Goal: Complete application form

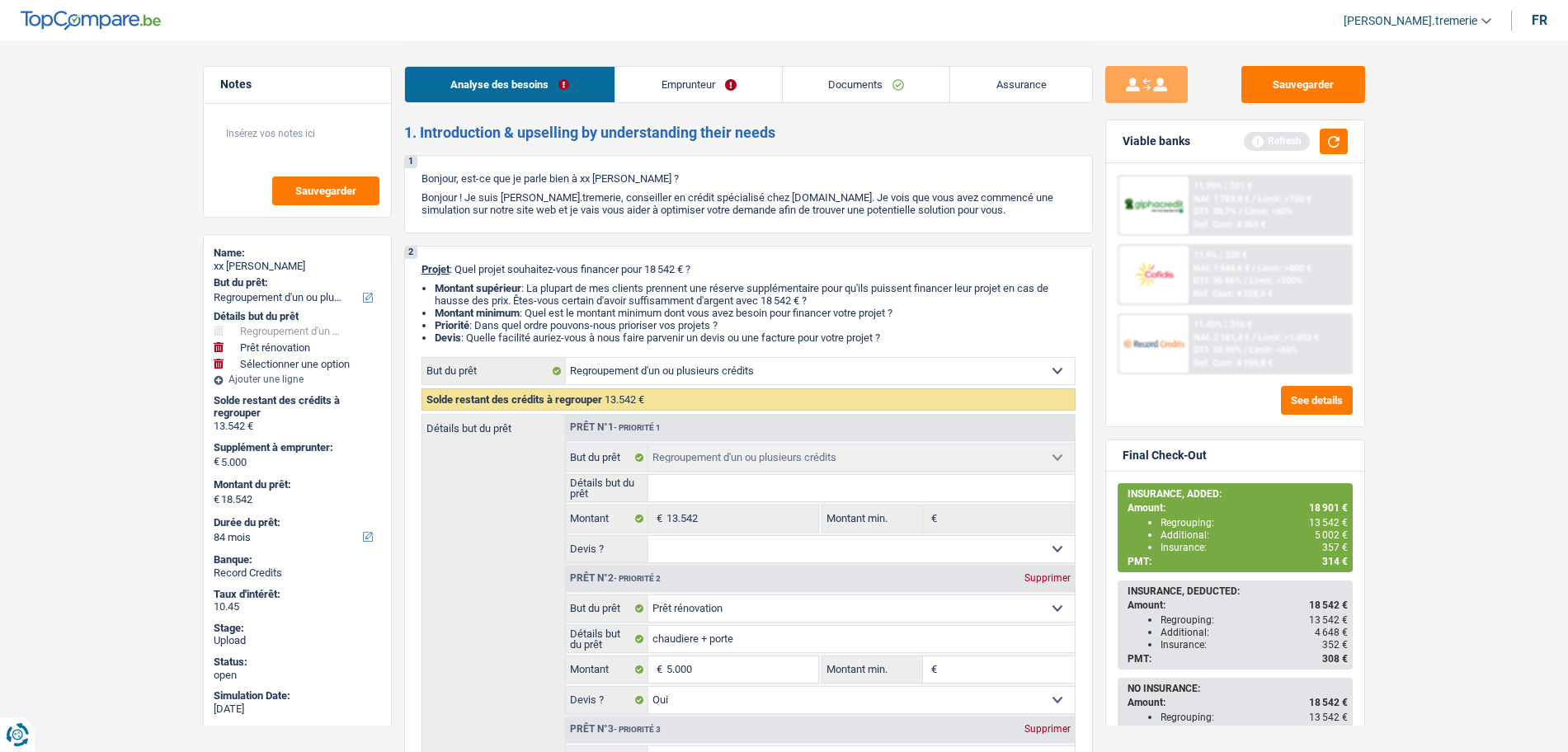
select select "refinancing"
select select "renovation"
select select "84"
select select "refinancing"
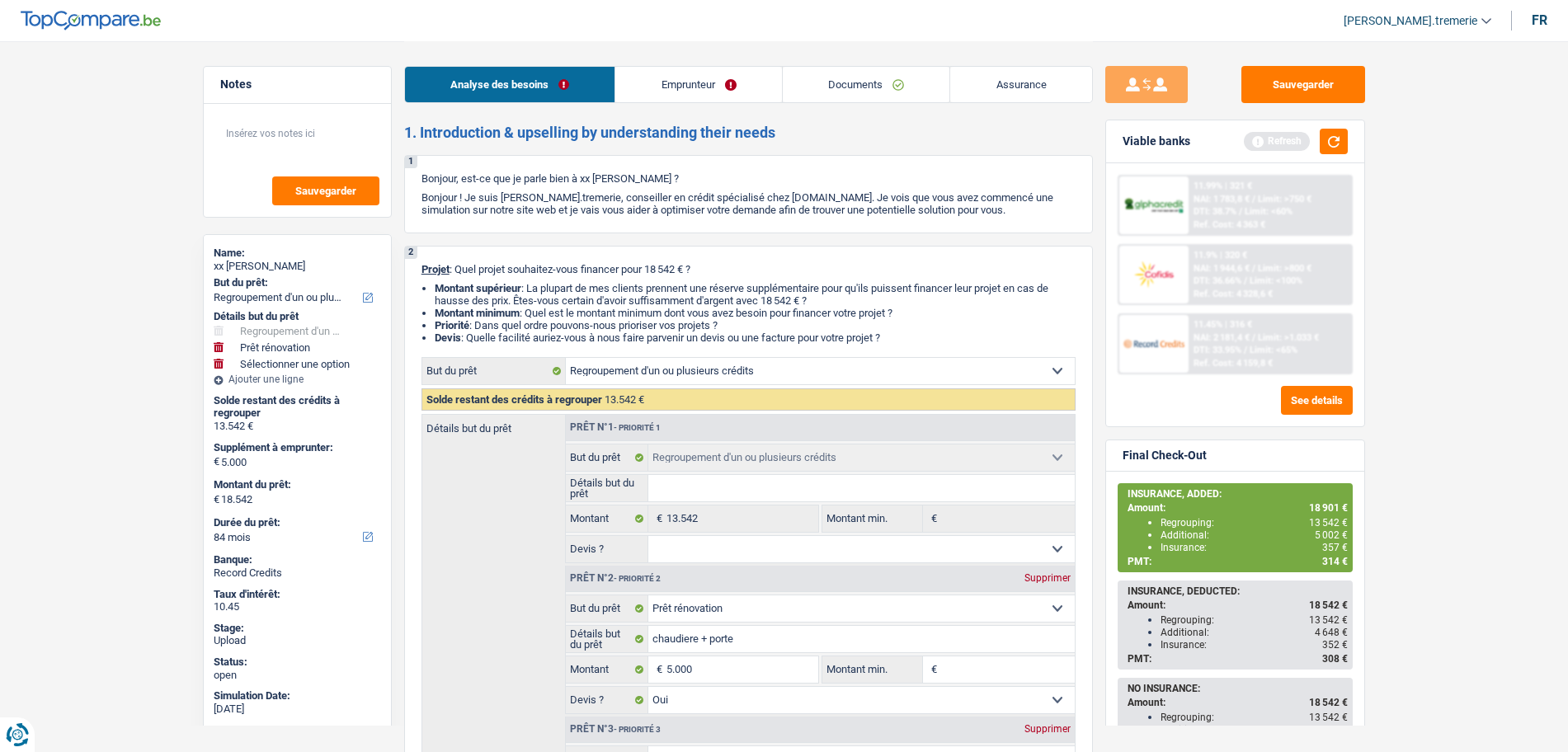
select select "refinancing"
select select "renovation"
select select "yes"
select select "84"
select select "privateEmployee"
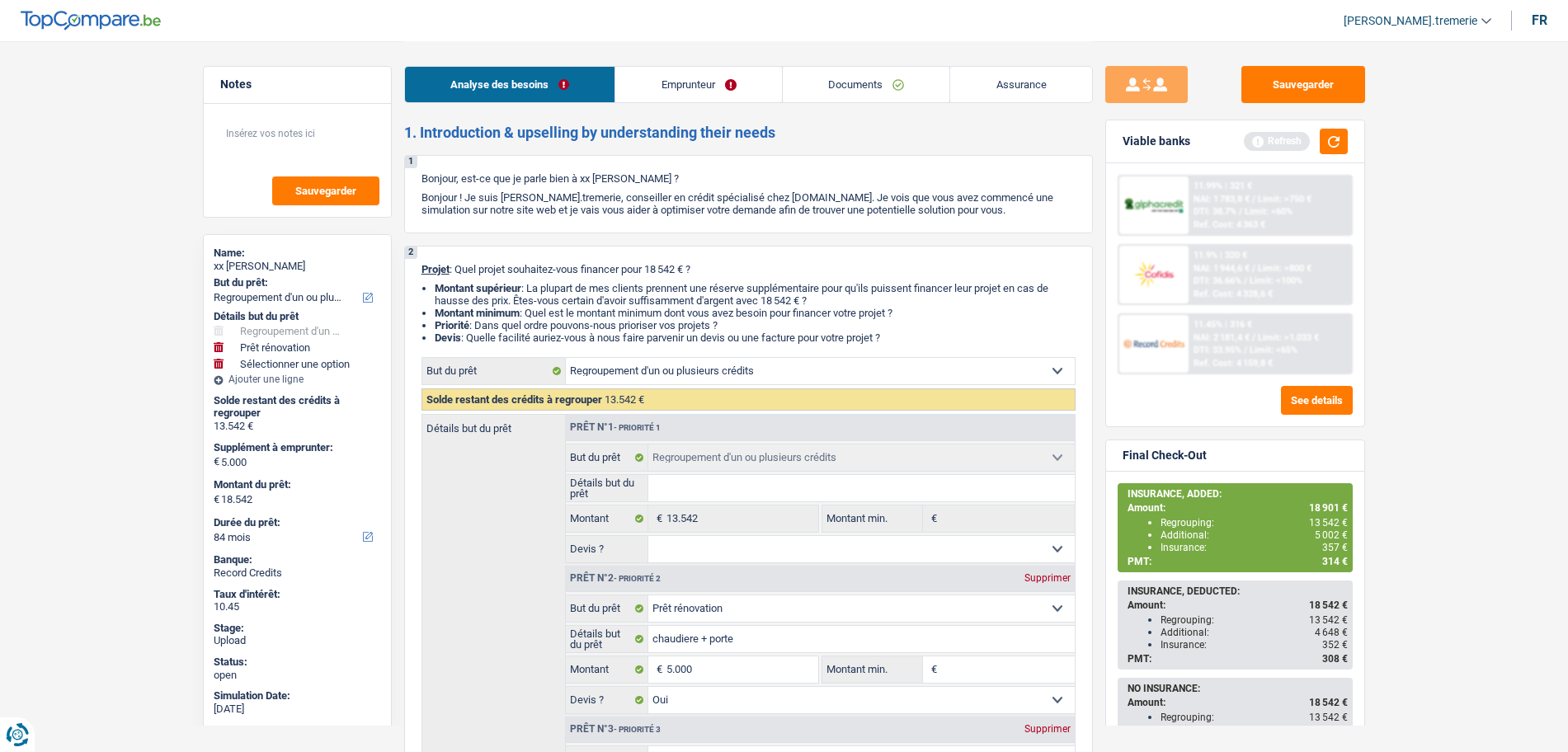
select select "netSalary"
select select "mealVouchers"
select select "ownerWithMortgage"
select select "mortgage"
select select "300"
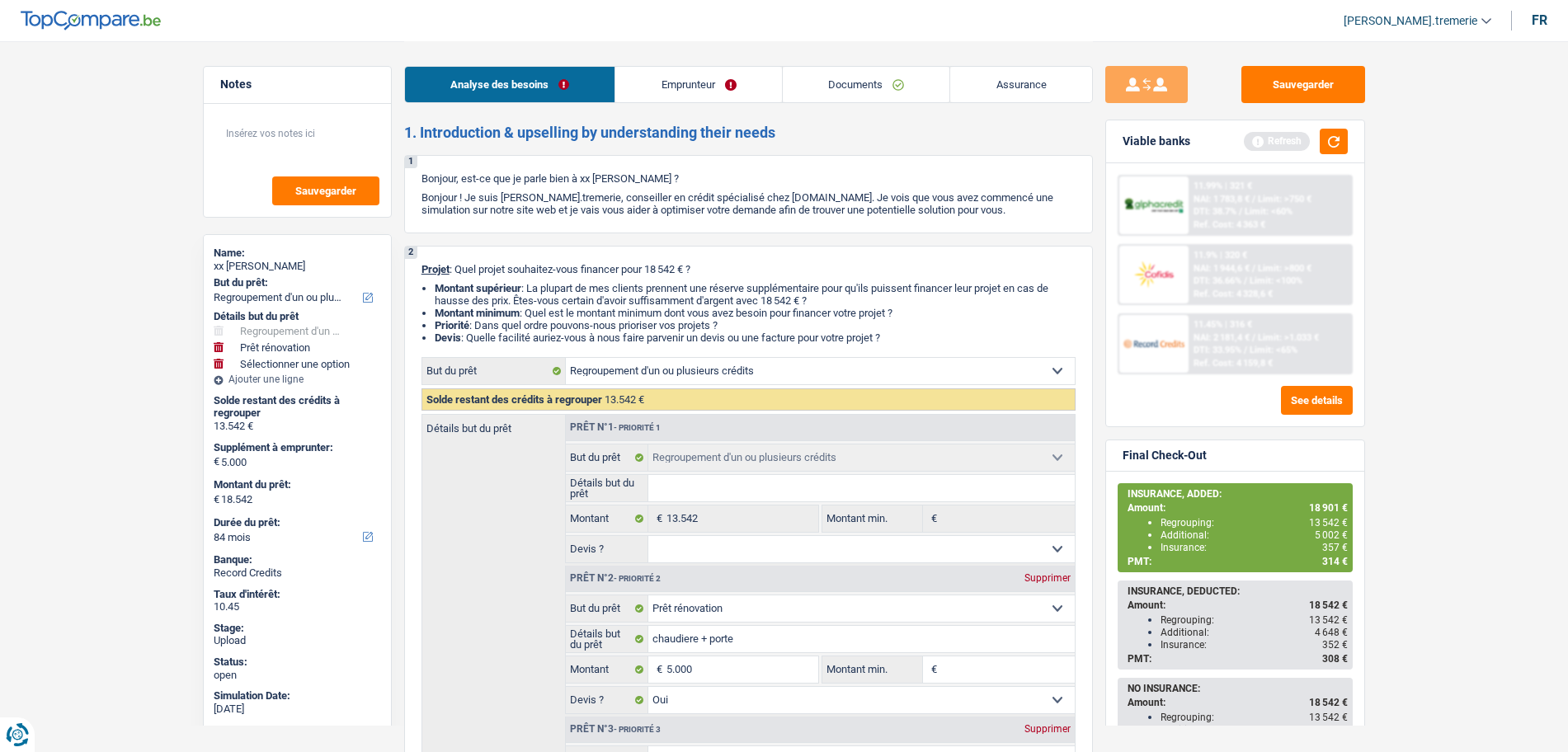
select select "personalLoan"
select select "smallWorks"
select select "60"
select select "cardOrCredit"
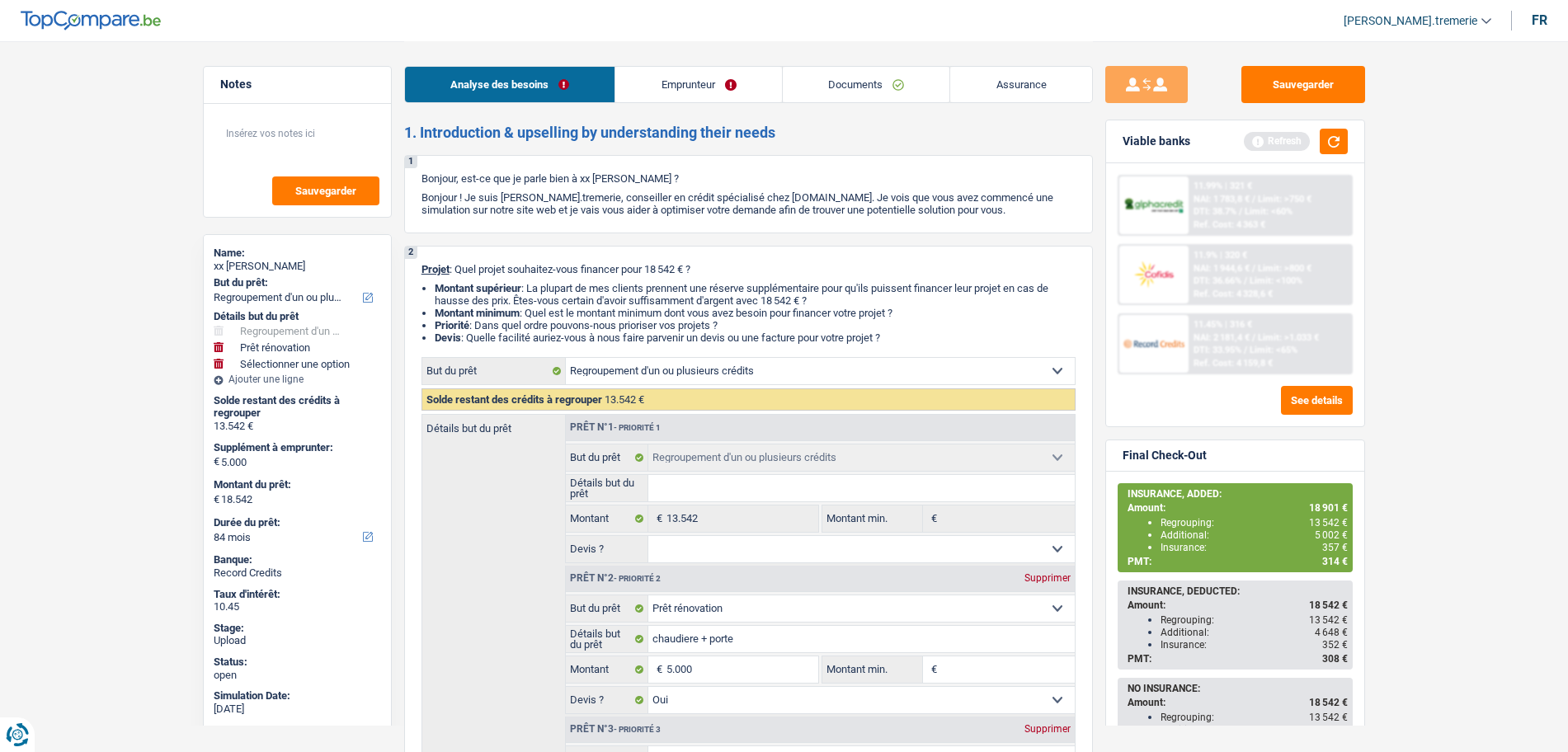
select select "refinancing"
select select "renovation"
select select "yes"
select select "84"
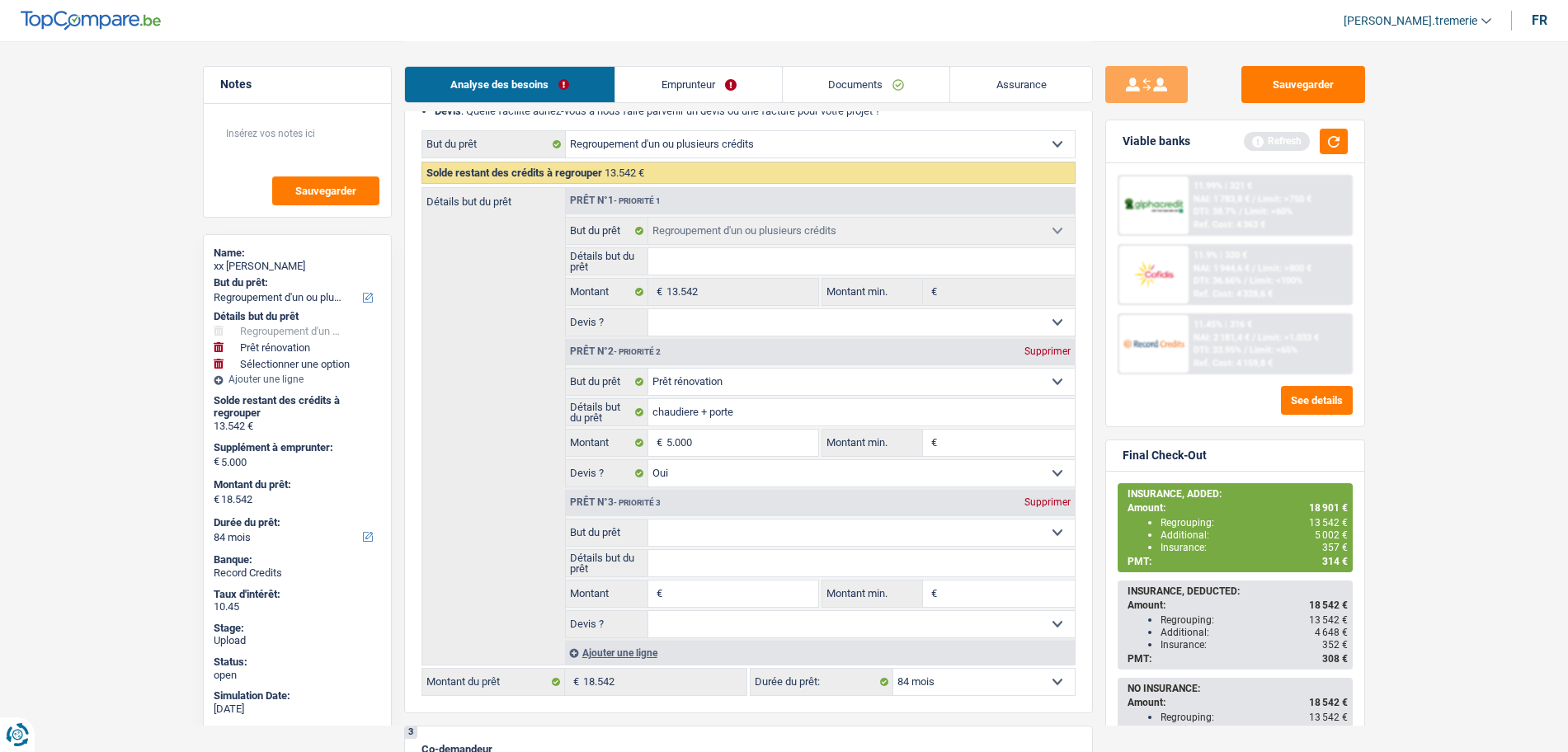
click at [684, 546] on fieldset "Confort maison: meubles, textile, peinture, électroménager, outillage non-profe…" at bounding box center [820, 533] width 508 height 28
click at [674, 528] on select "Confort maison: meubles, textile, peinture, électroménager, outillage non-profe…" at bounding box center [861, 533] width 426 height 26
select select "insurance"
click at [648, 520] on select "Confort maison: meubles, textile, peinture, électroménager, outillage non-profe…" at bounding box center [861, 533] width 426 height 26
select select "insurance"
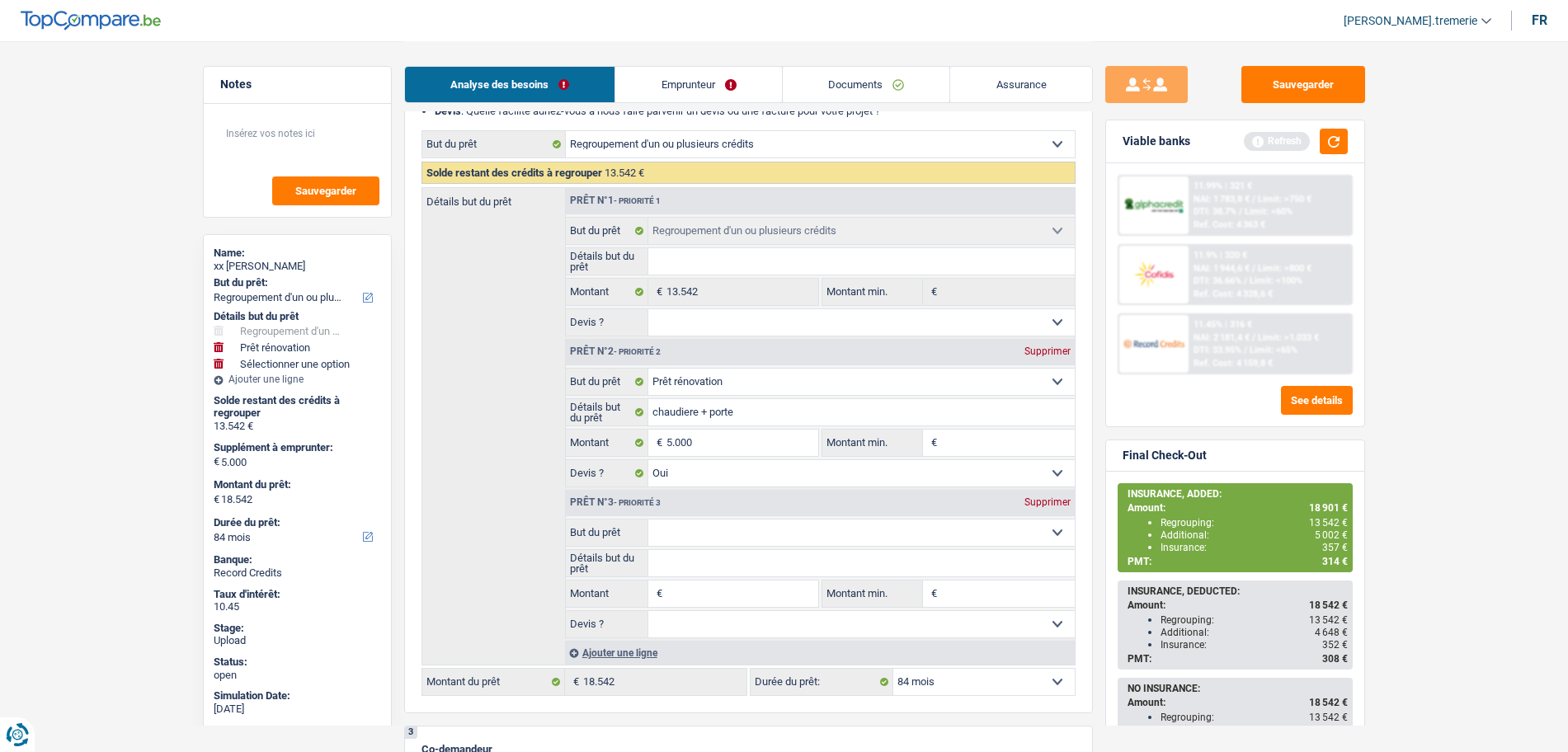
select select "insurance"
click at [705, 592] on input "Montant" at bounding box center [742, 593] width 151 height 26
type input "3"
type input "35"
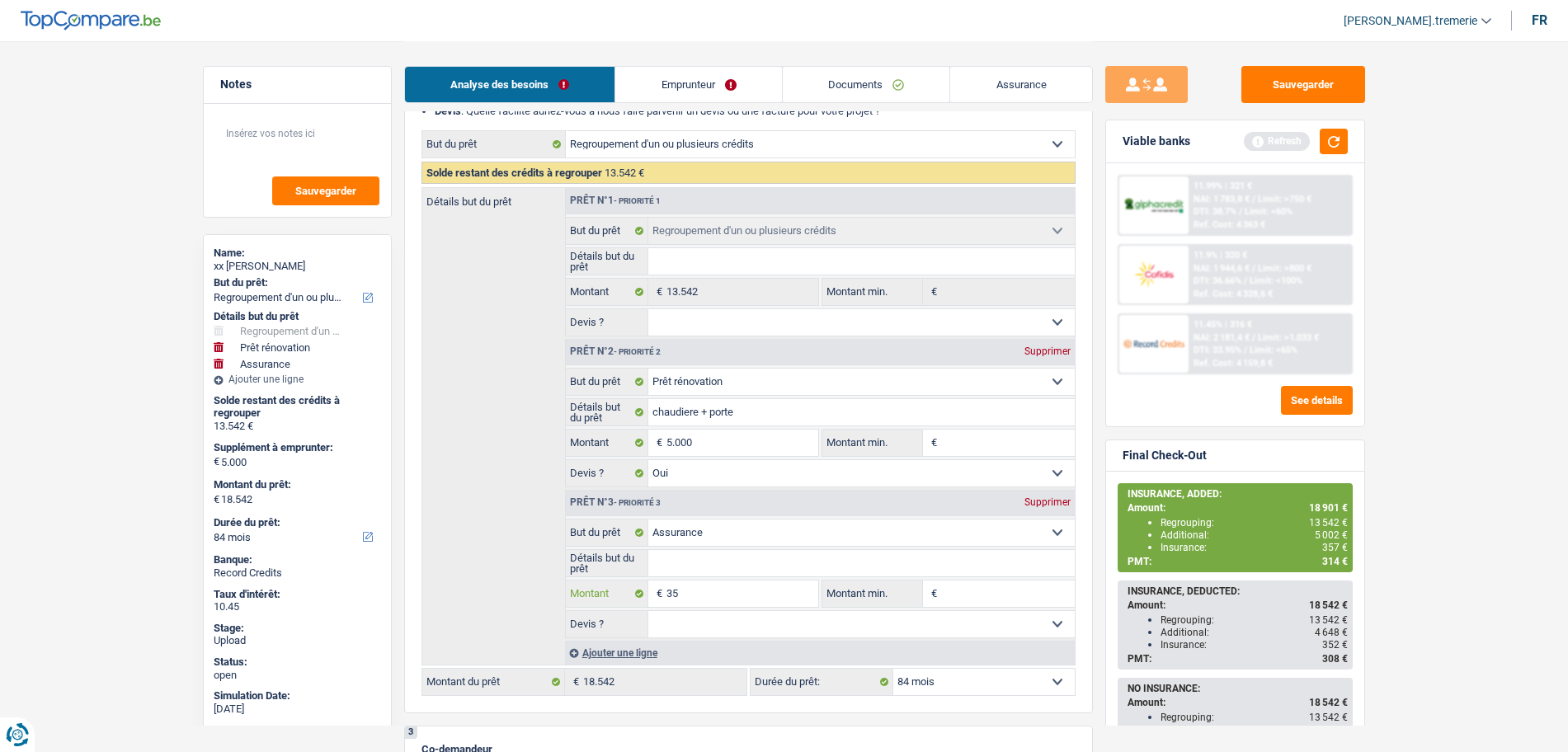
type input "35"
type input "358"
type input "5.358"
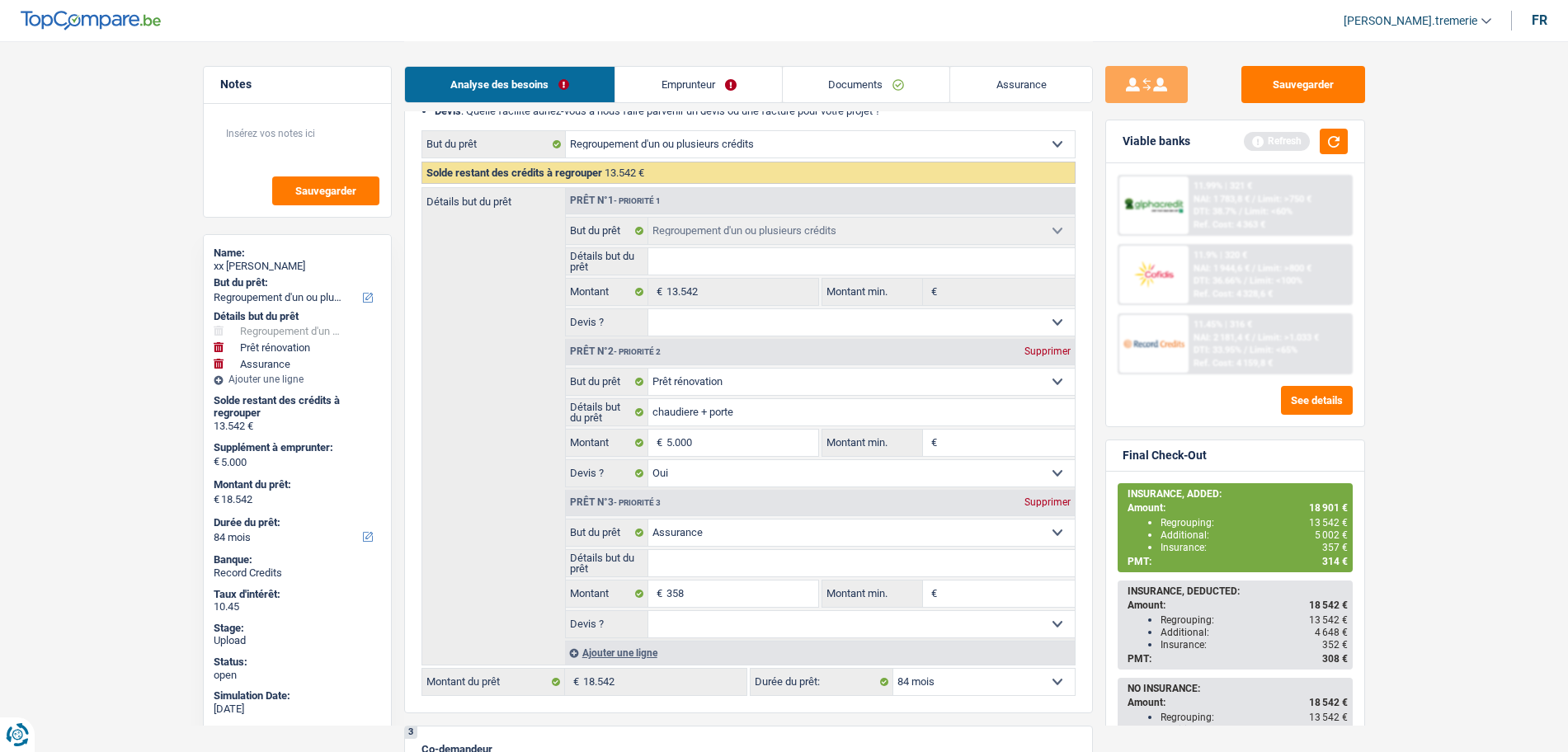
type input "18.900"
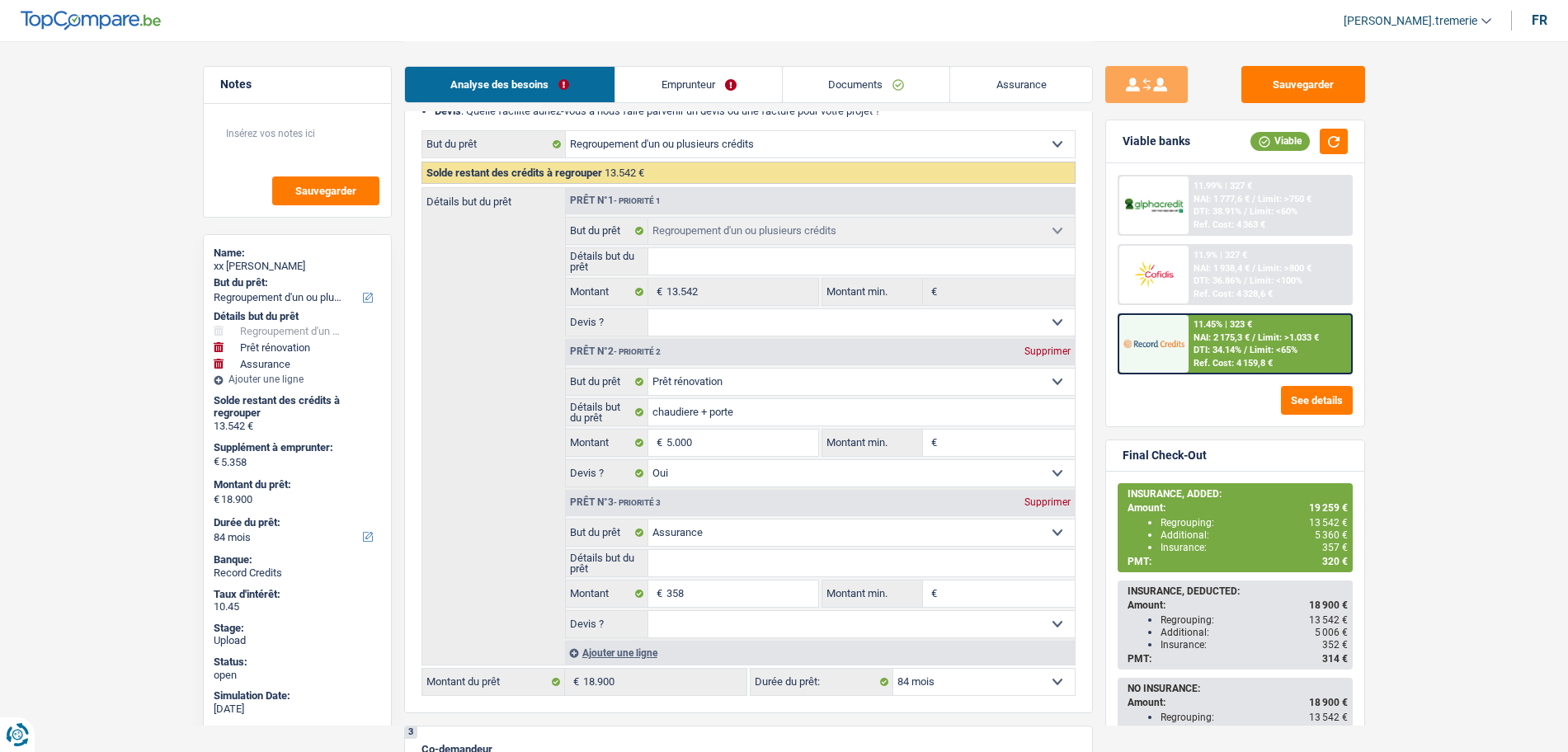
click at [1234, 353] on span "DTI: 34.14%" at bounding box center [1217, 350] width 48 height 10
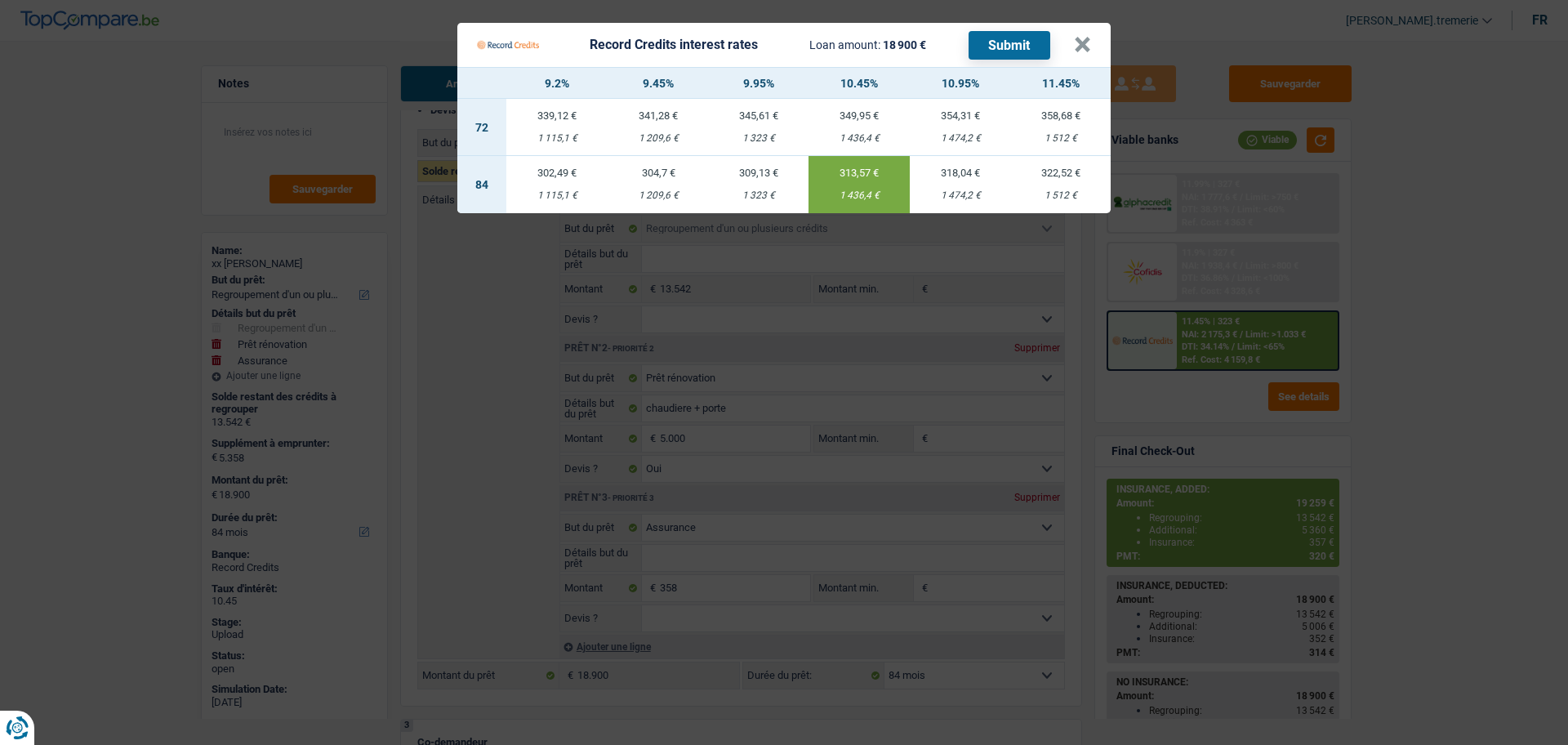
click at [674, 200] on div "1 209,6 €" at bounding box center [658, 195] width 101 height 10
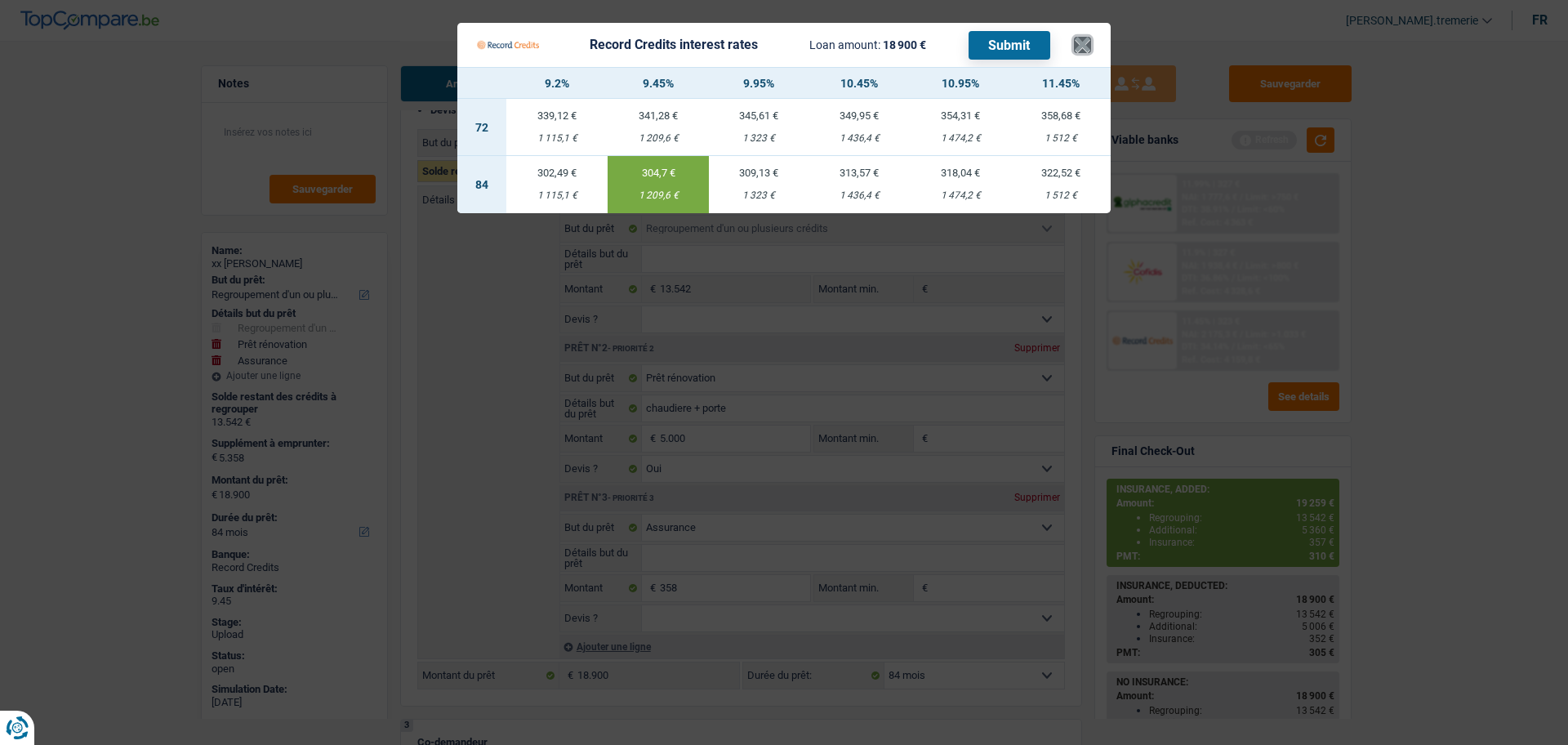
click at [1079, 48] on button "×" at bounding box center [1083, 45] width 17 height 16
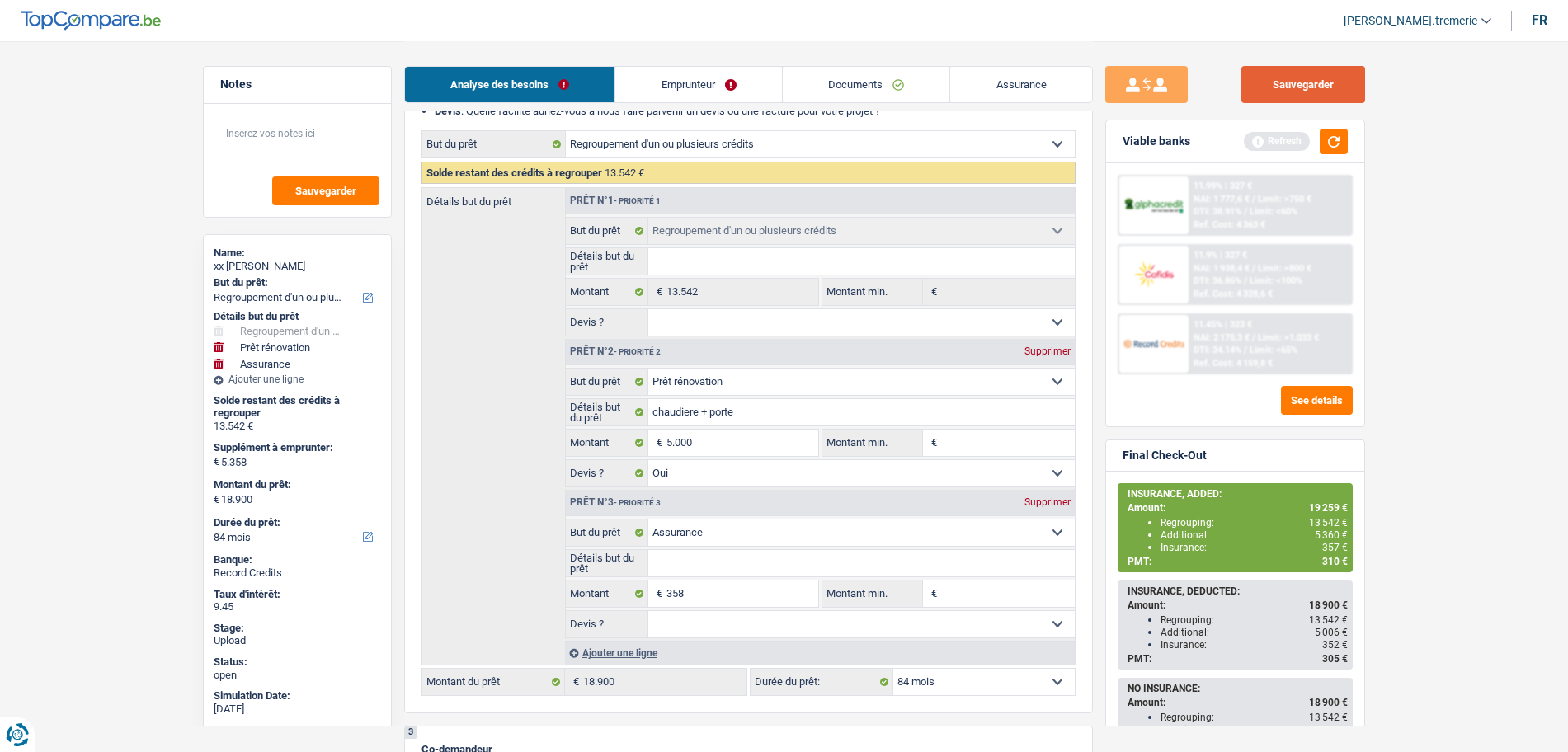
click at [1295, 84] on button "Sauvegarder" at bounding box center [1303, 84] width 124 height 37
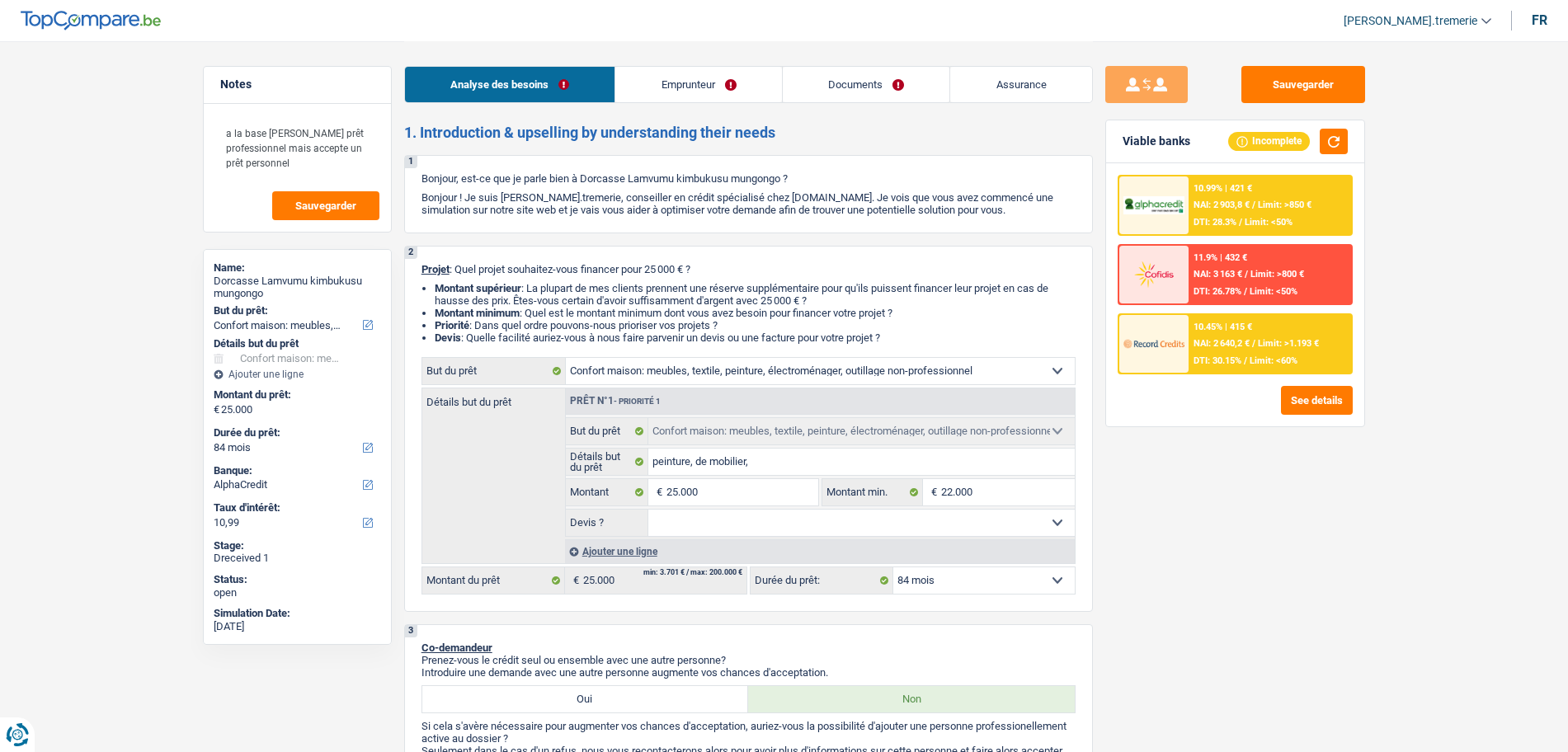
select select "household"
select select "84"
select select "alphacredit"
select select "household"
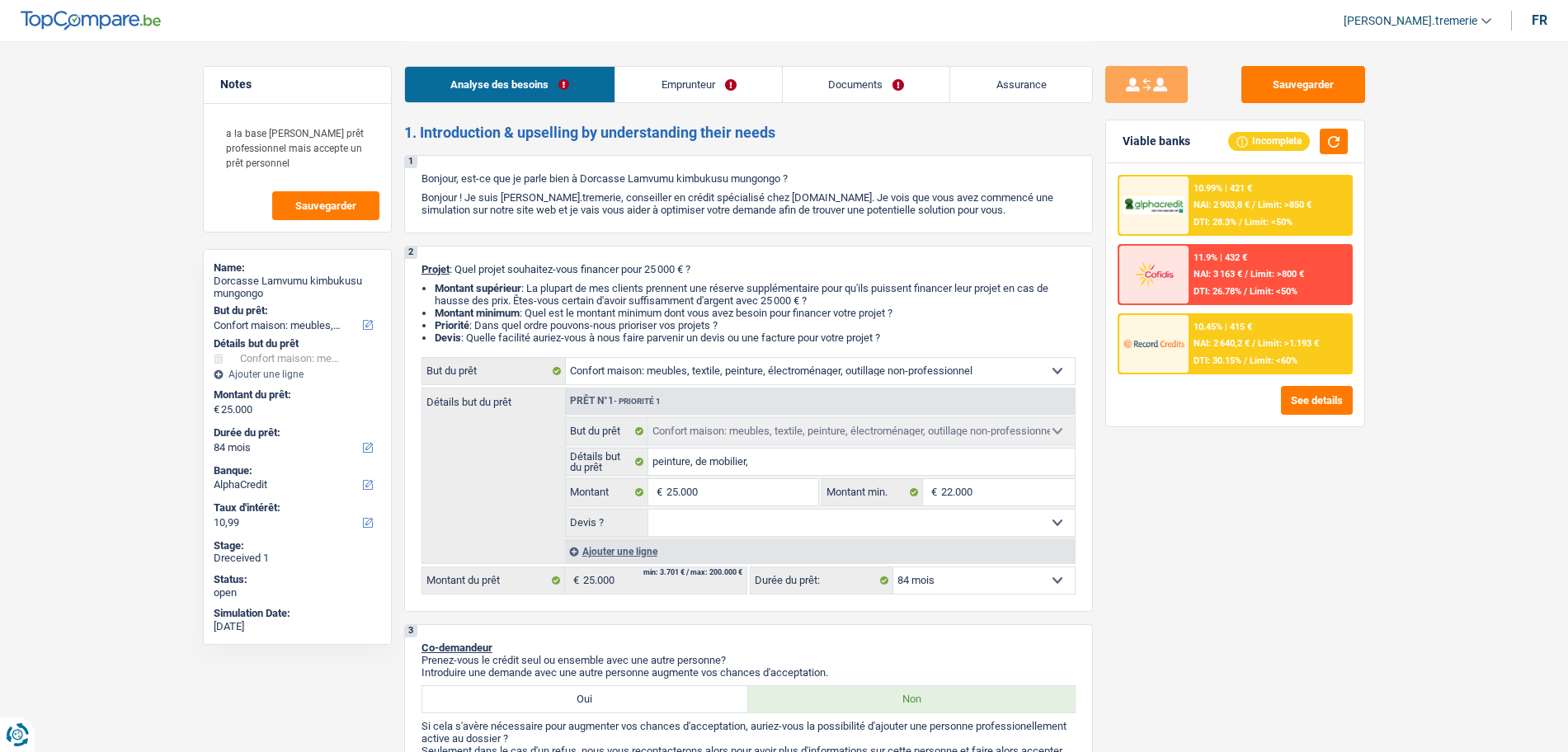
select select "household"
select select "84"
select select "independent"
select select "familyAllowances"
select select "socialSecurity"
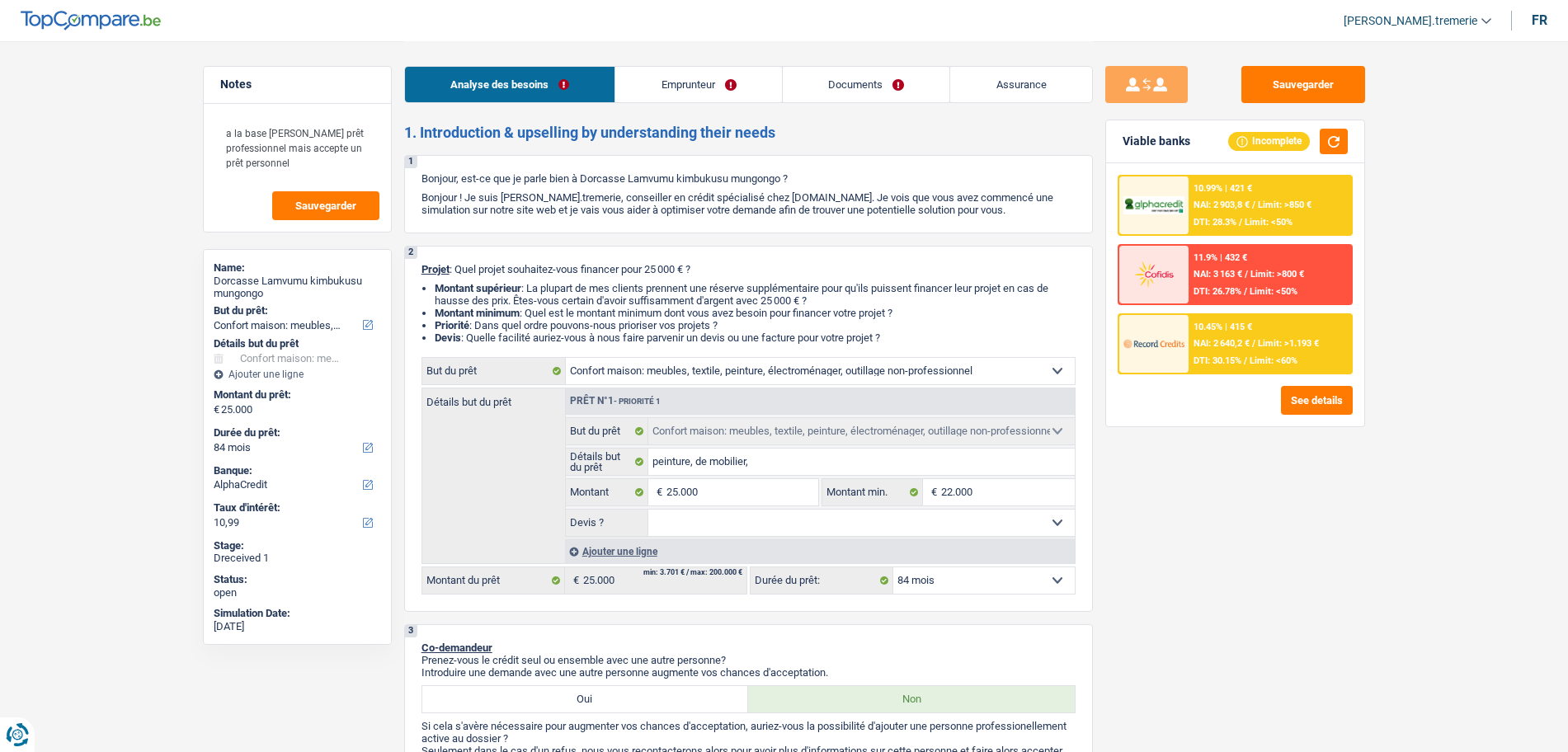
select select "previousEmployerCompensation"
select select "netSalary"
select select "rents"
select select "household"
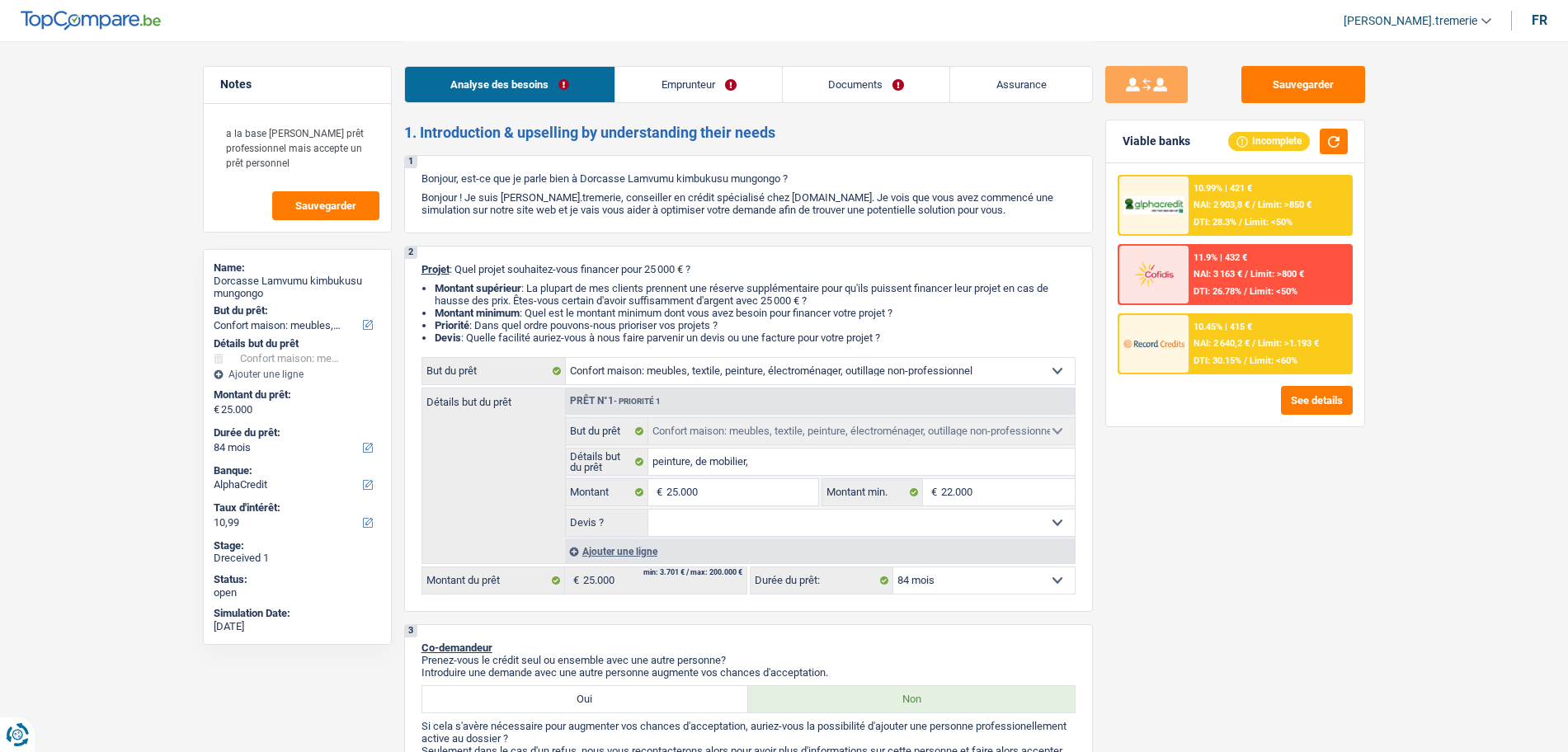
select select "84"
select select "independent"
select select "familyAllowances"
select select "socialSecurity"
select select "previousEmployerCompensation"
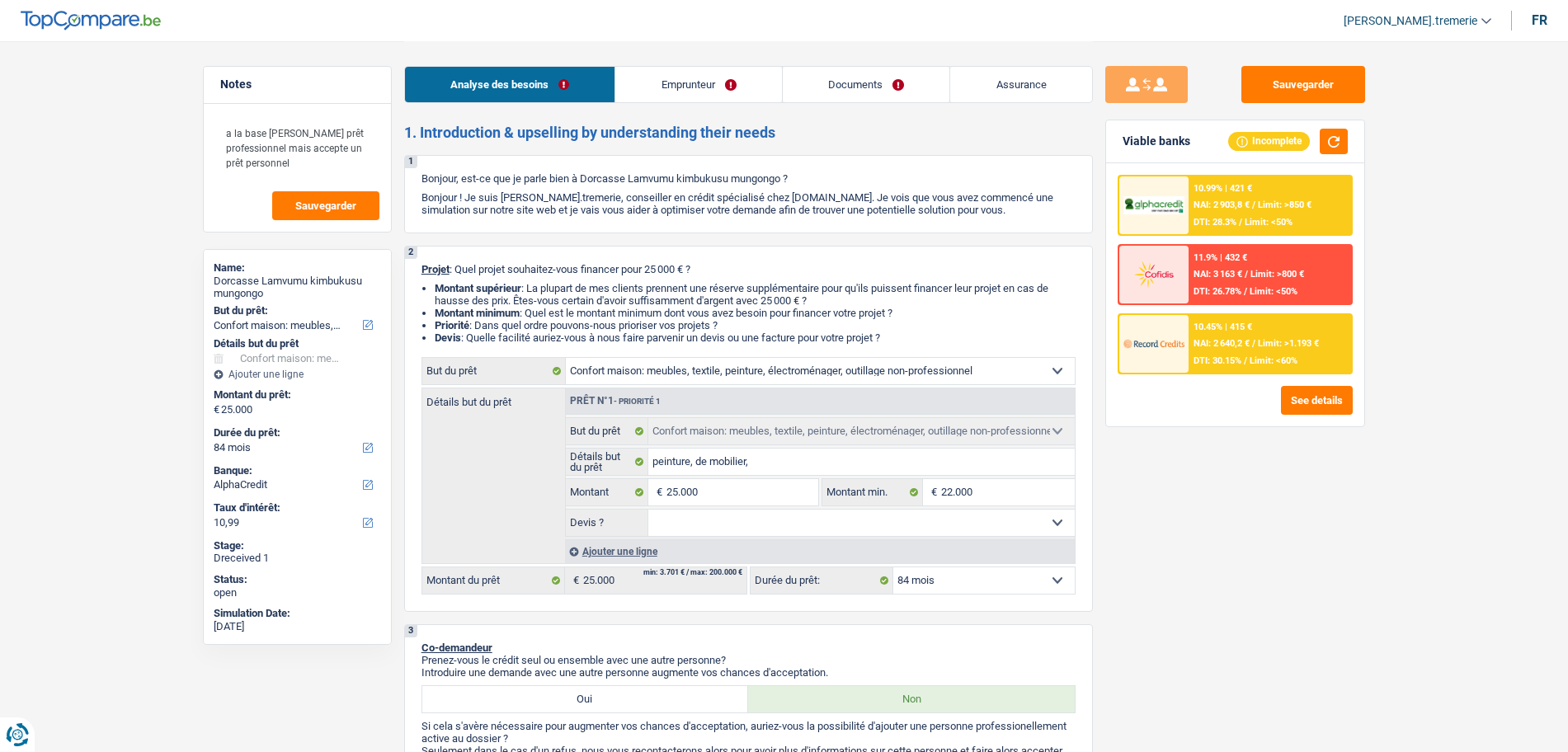
select select "netSalary"
select select "BE"
click at [657, 80] on link "Emprunteur" at bounding box center [699, 84] width 167 height 36
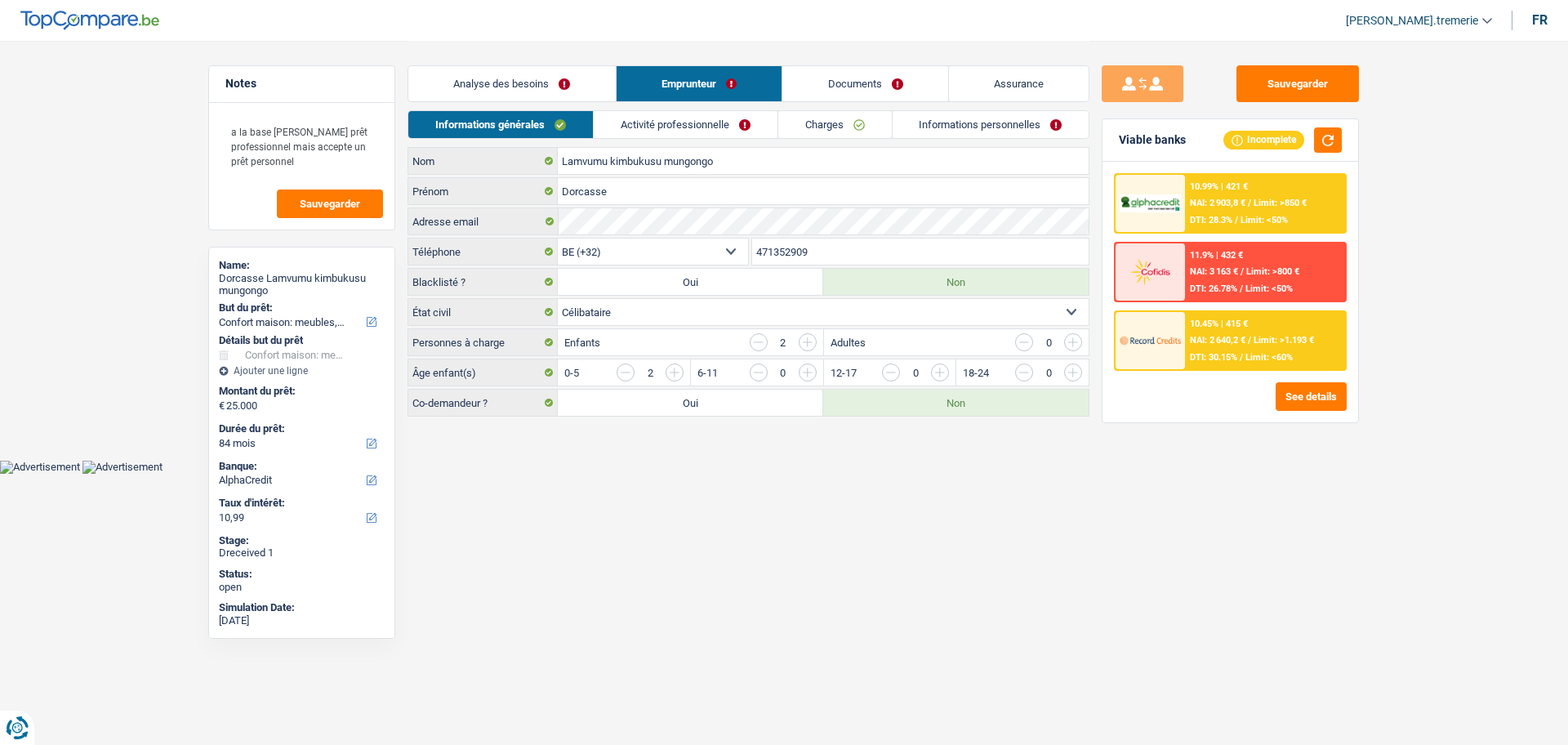
click at [662, 123] on link "Activité professionnelle" at bounding box center [686, 124] width 184 height 27
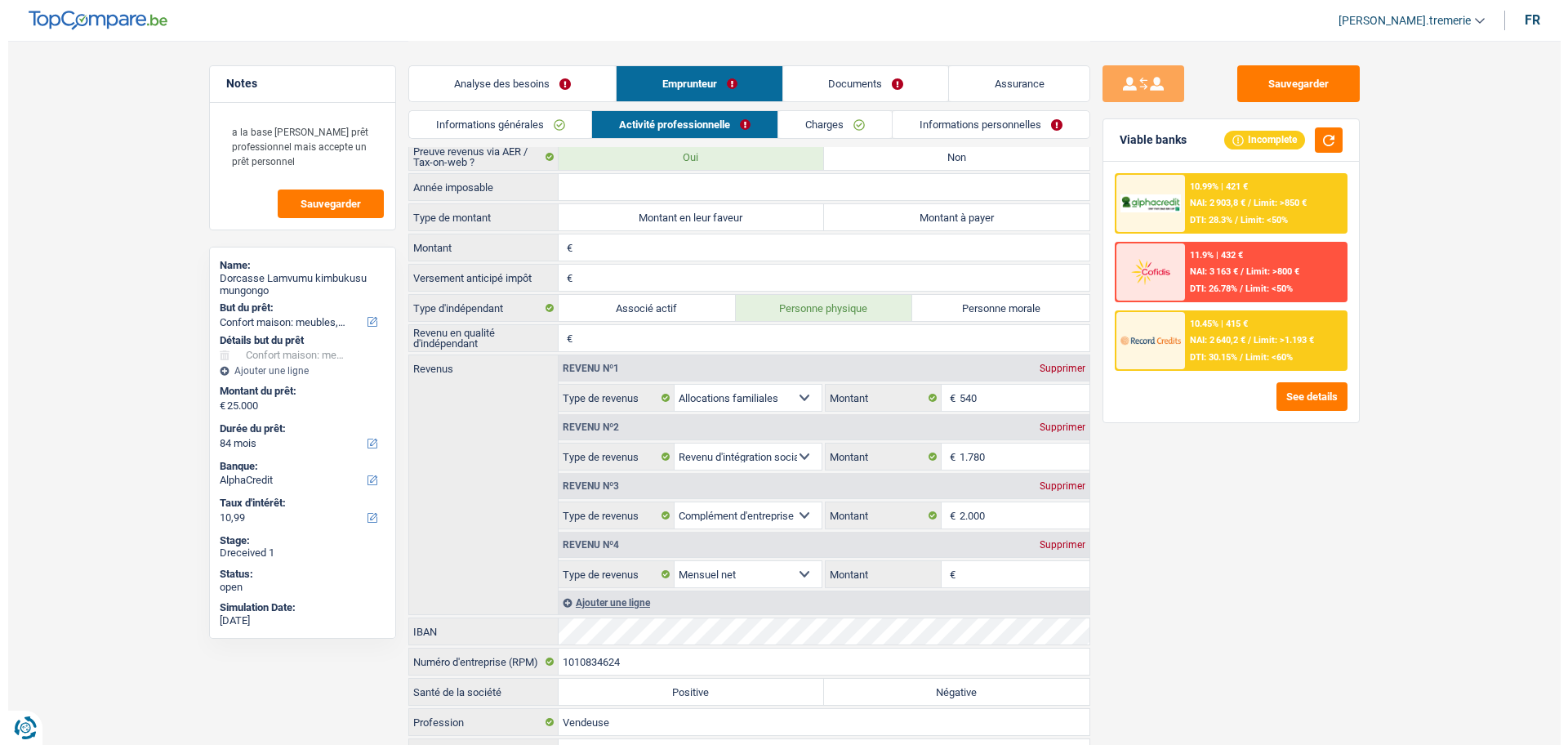
scroll to position [65, 0]
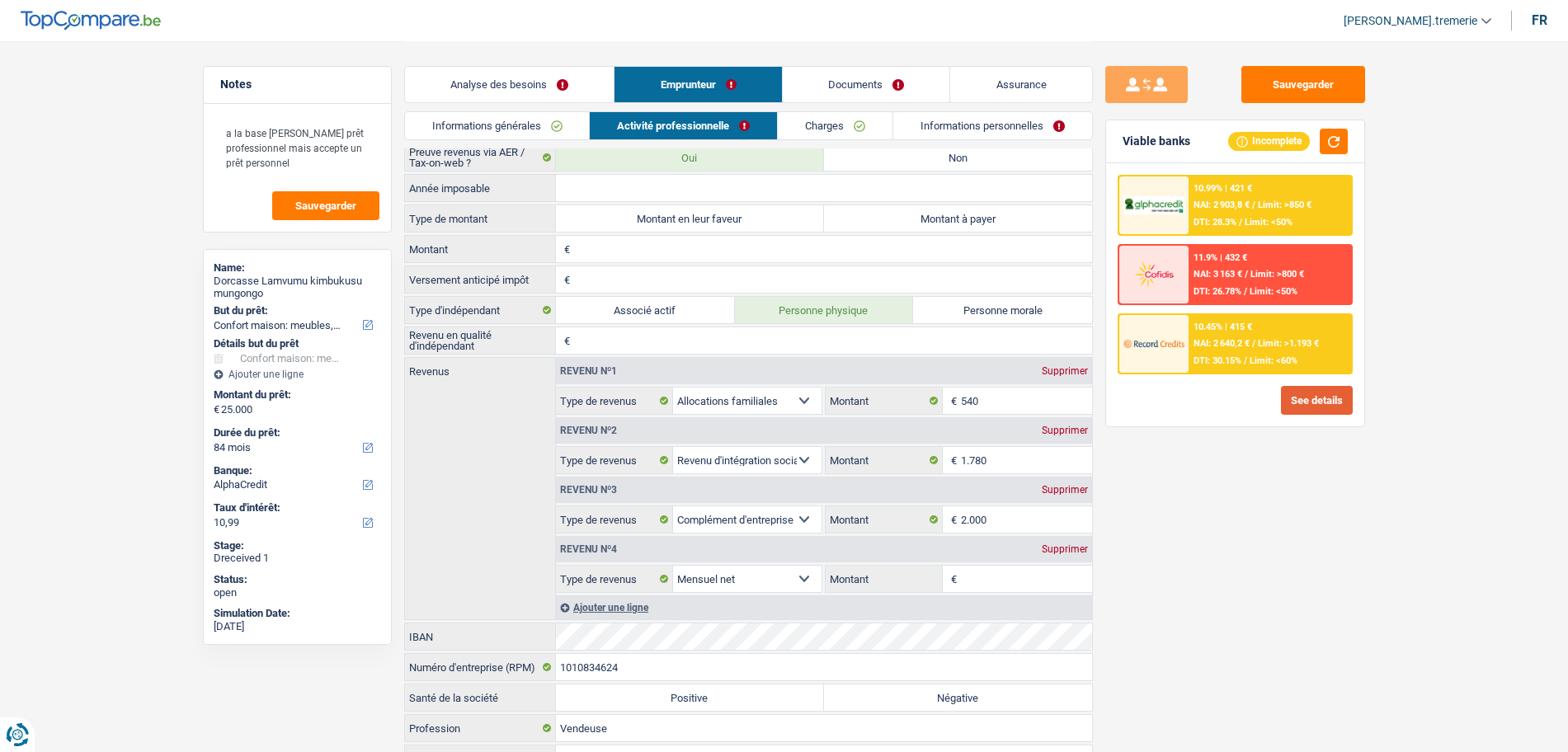
click at [1315, 390] on button "See details" at bounding box center [1316, 400] width 72 height 29
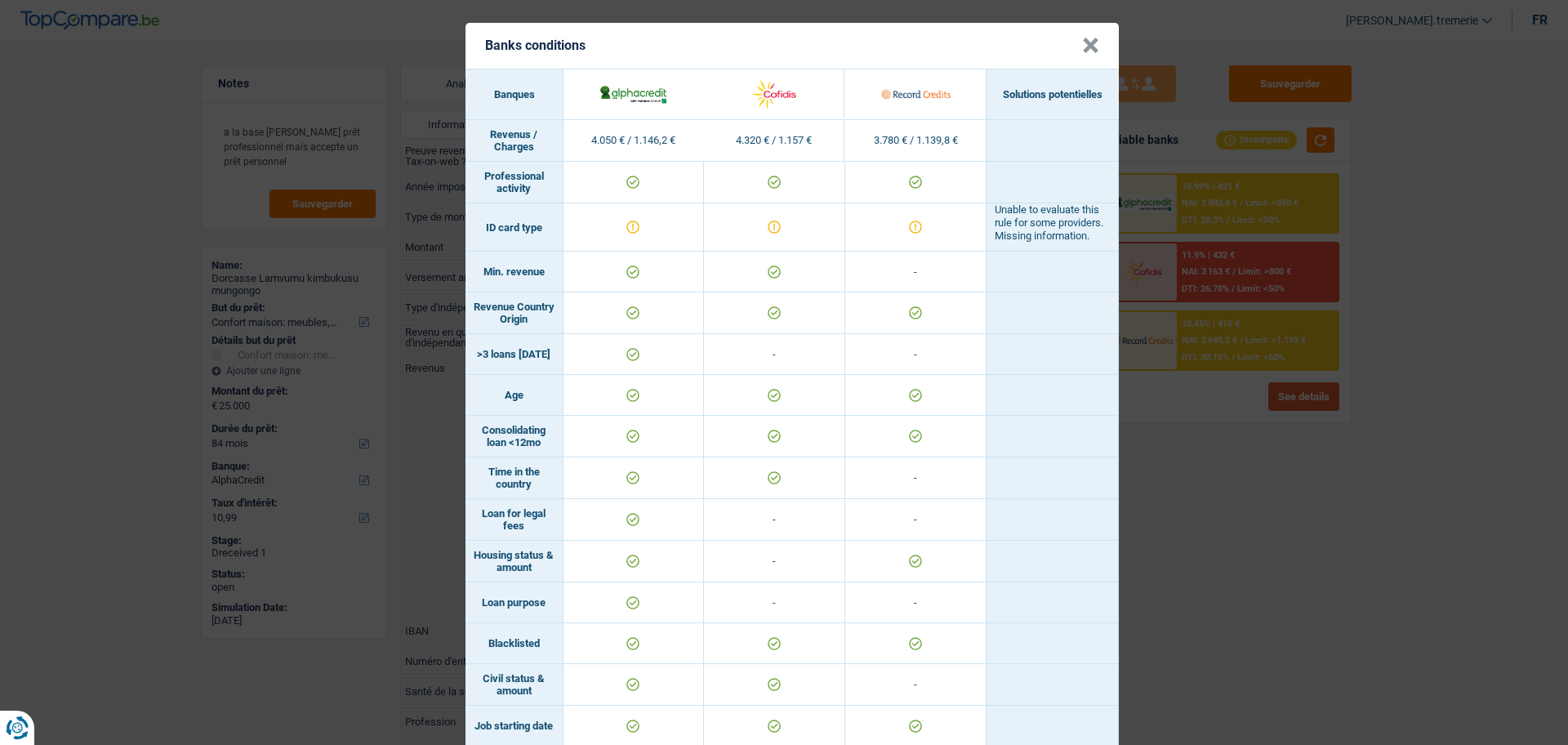
scroll to position [0, 0]
click at [1089, 38] on button "×" at bounding box center [1090, 46] width 17 height 16
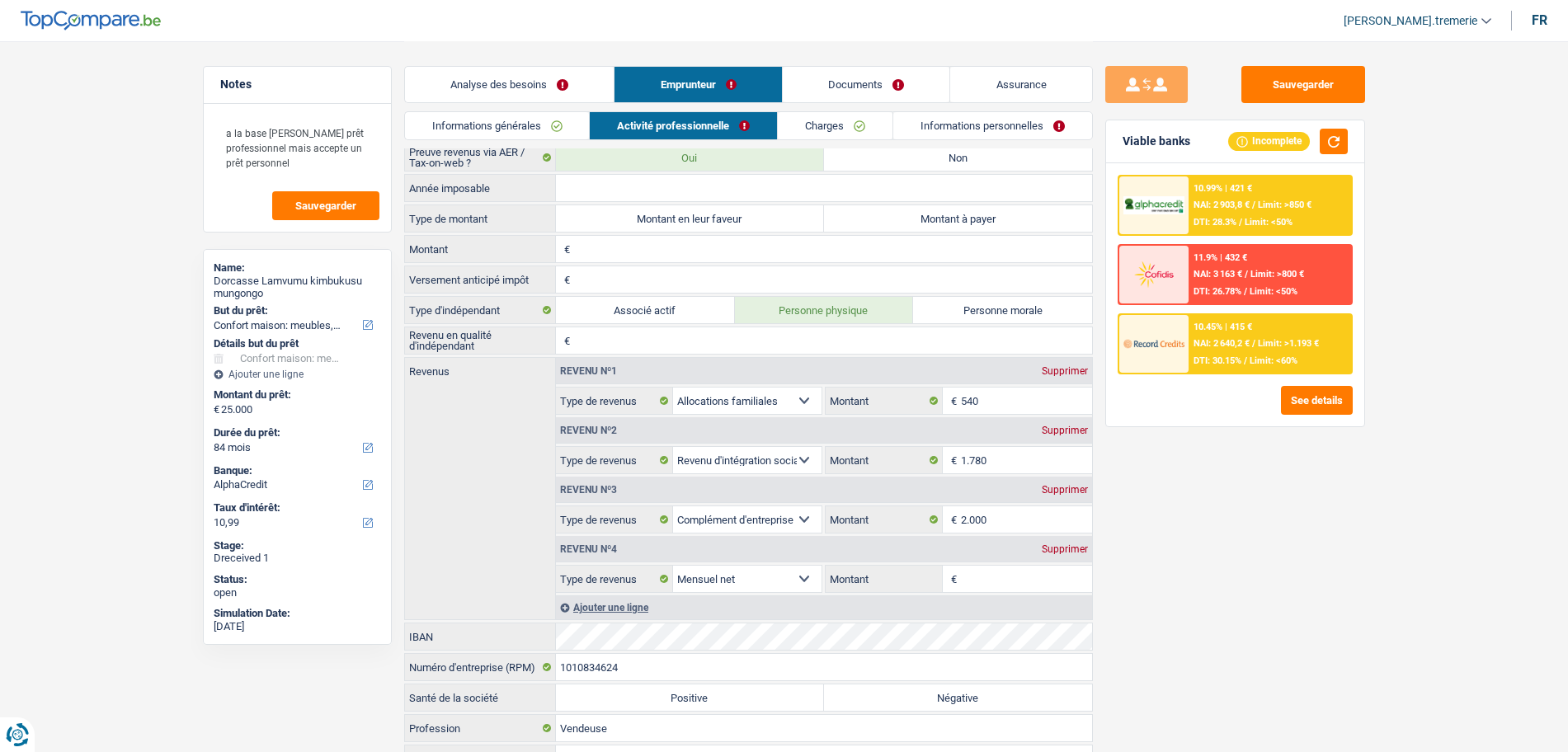
click at [718, 448] on select "Allocation d'handicap Allocations chômage Allocations familiales Chèques repas …" at bounding box center [748, 460] width 149 height 26
click at [673, 447] on select "Allocation d'handicap Allocations chômage Allocations familiales Chèques repas …" at bounding box center [748, 460] width 149 height 26
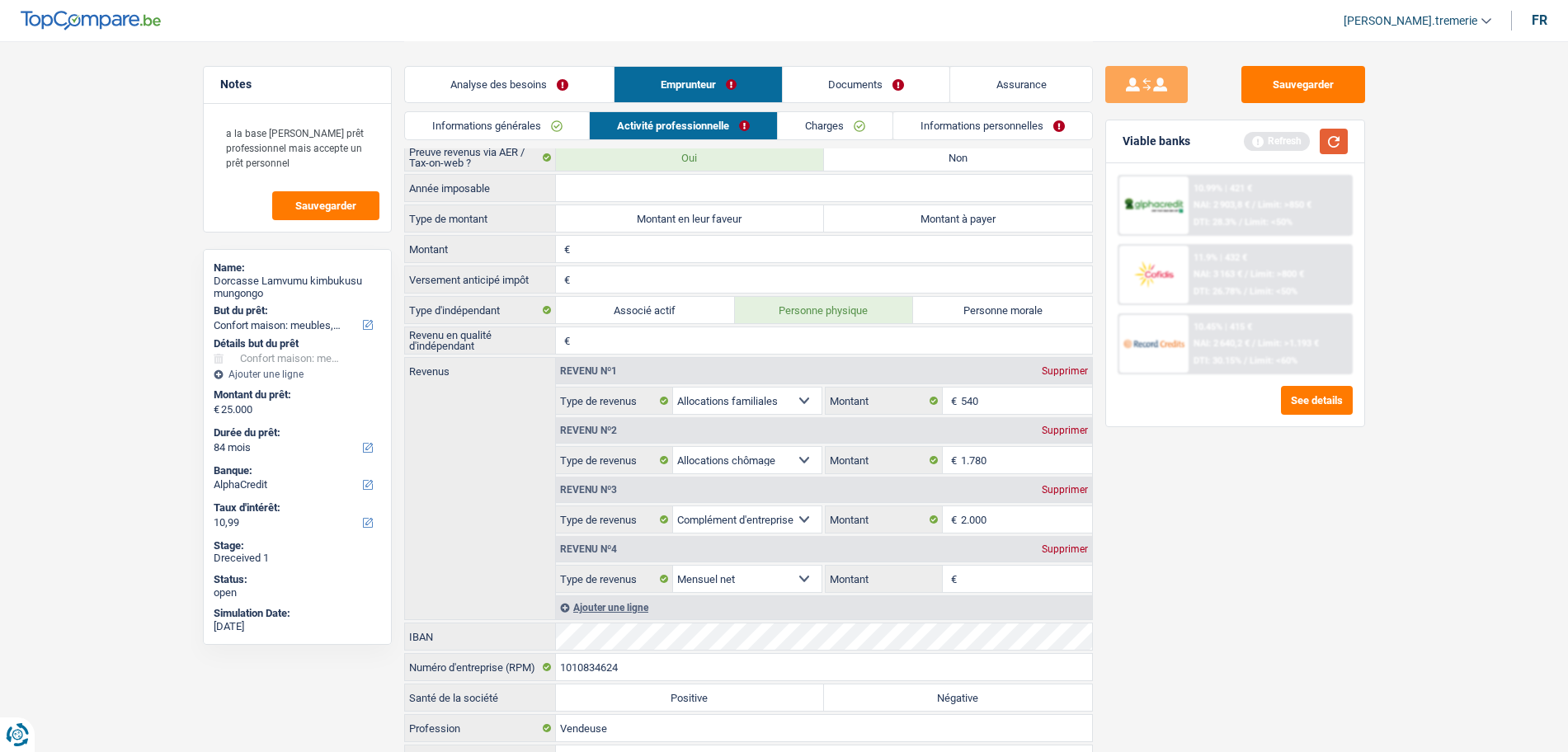
click at [1338, 138] on button "button" at bounding box center [1334, 141] width 28 height 25
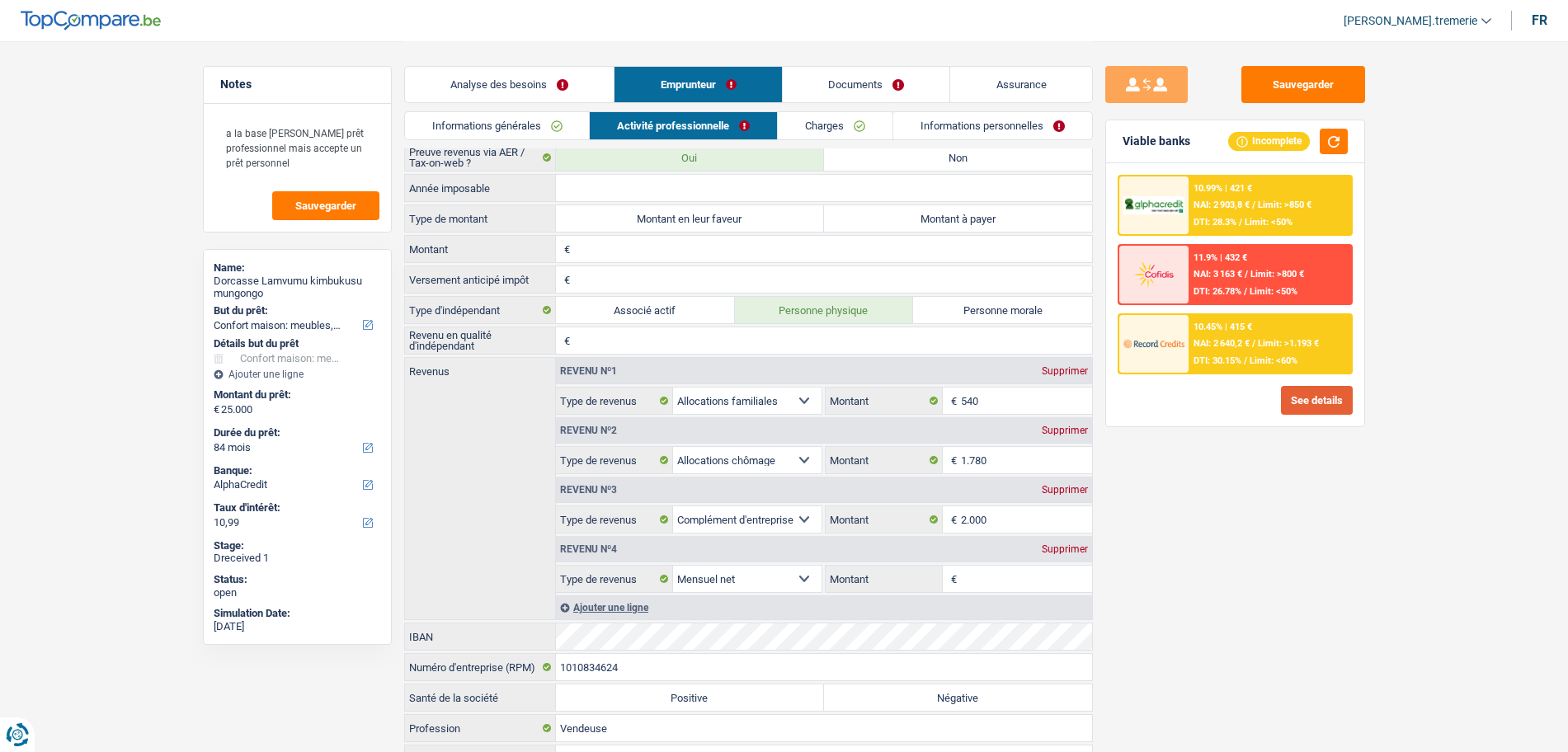
click at [1339, 407] on button "See details" at bounding box center [1316, 400] width 72 height 29
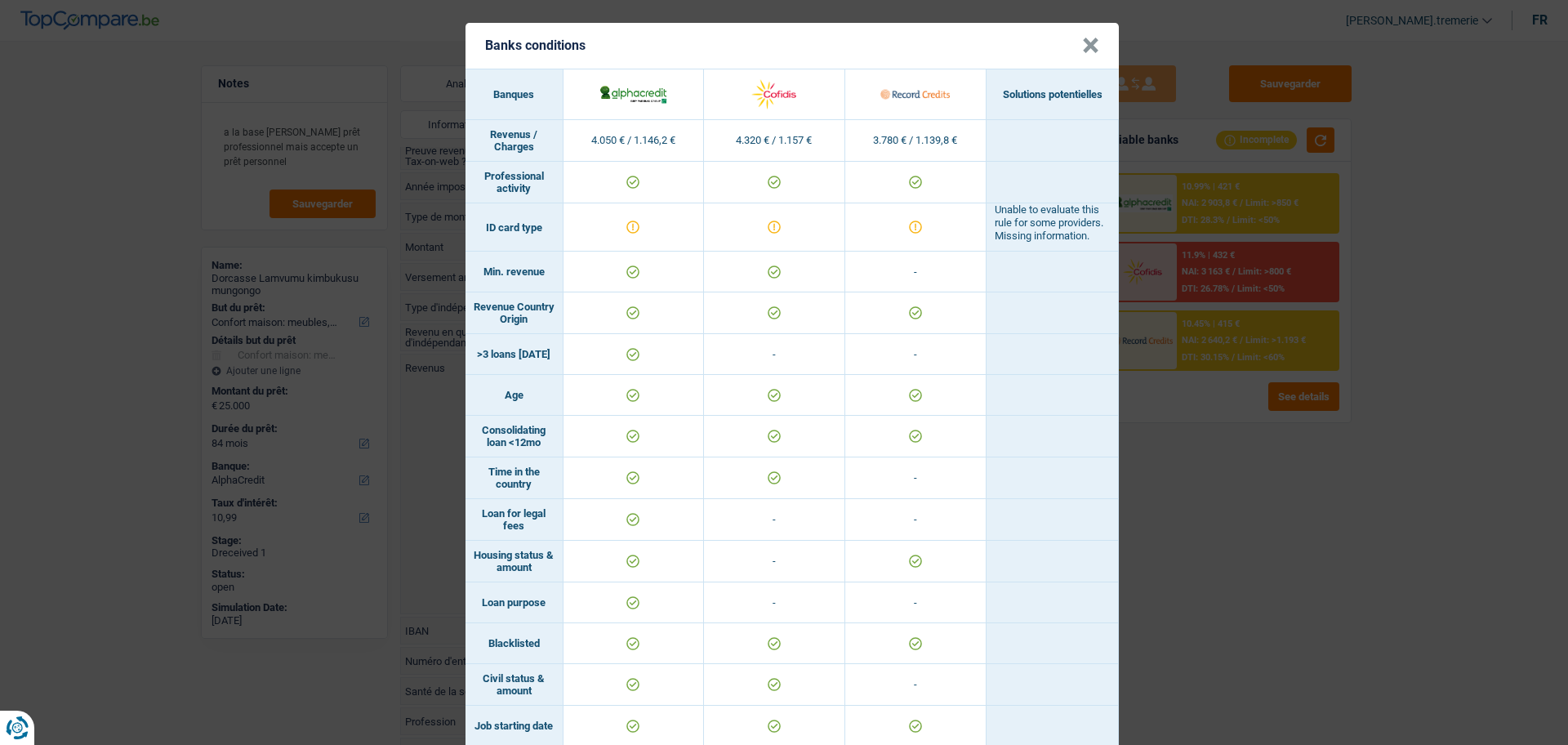
click at [1087, 53] on button "×" at bounding box center [1090, 46] width 17 height 16
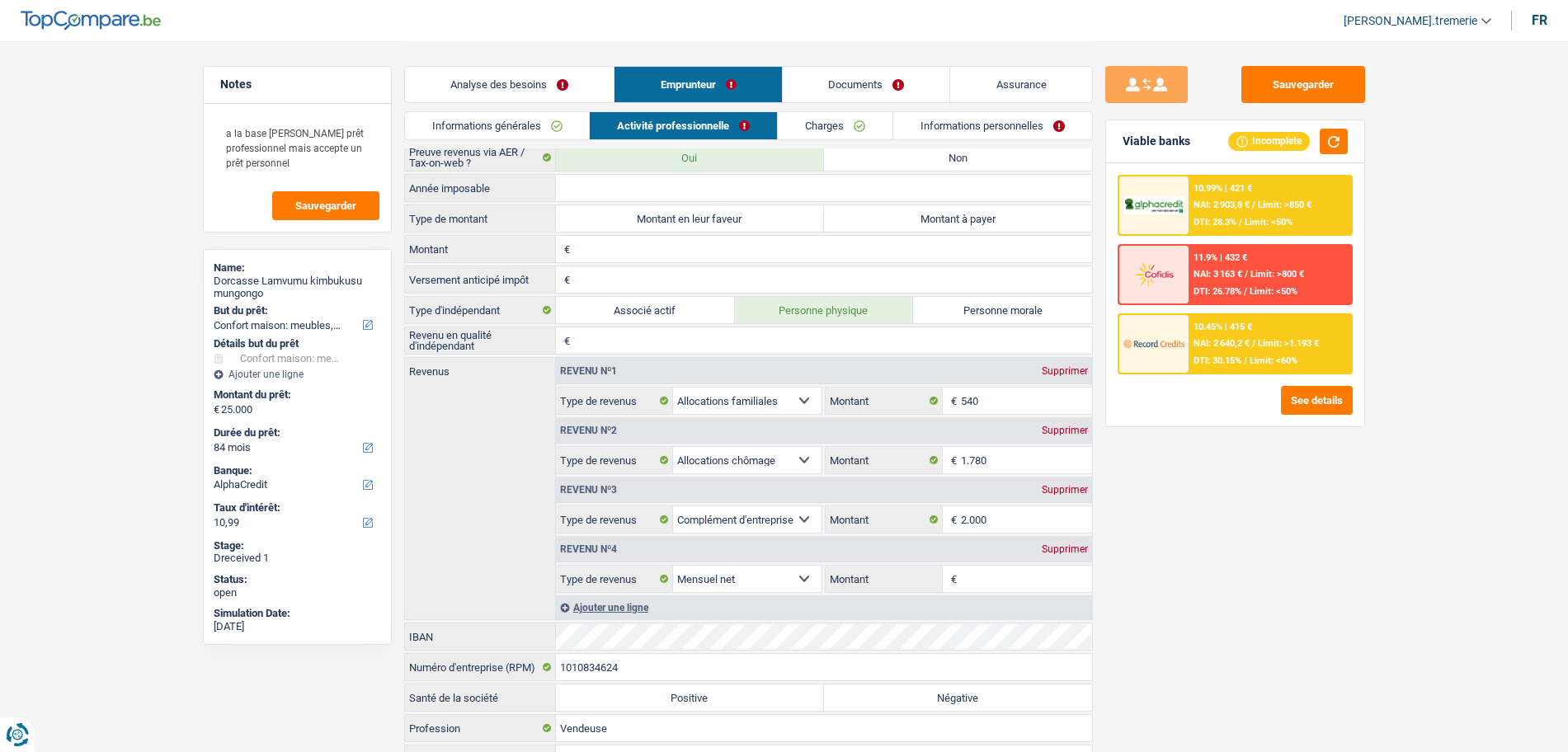
click at [779, 461] on select "Allocation d'handicap Allocations chômage Allocations familiales Chèques repas …" at bounding box center [748, 460] width 149 height 26
select select "socialSecurity"
click at [673, 447] on select "Allocation d'handicap Allocations chômage Allocations familiales Chèques repas …" at bounding box center [748, 460] width 149 height 26
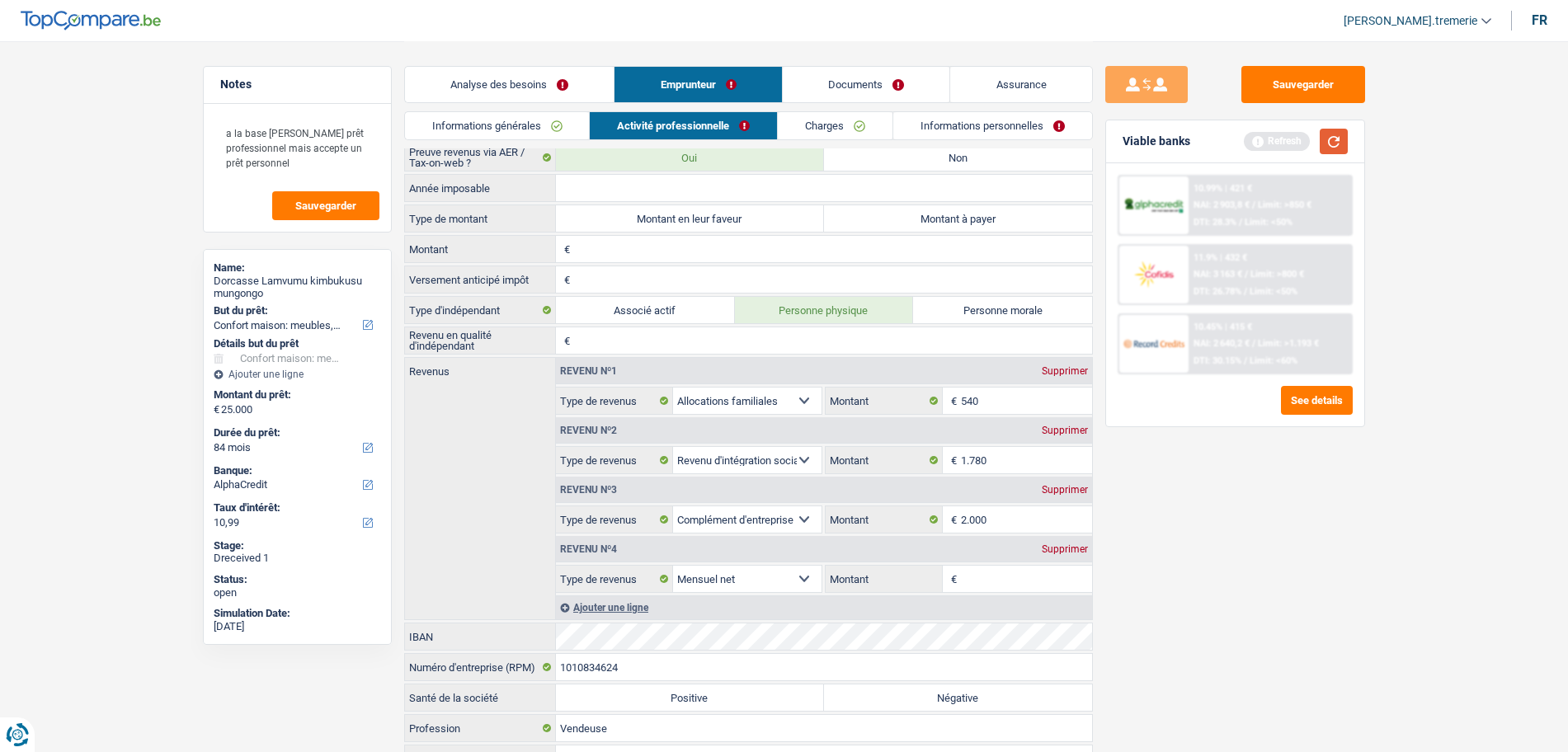
click at [1341, 138] on button "button" at bounding box center [1334, 141] width 28 height 25
